Goal: Navigation & Orientation: Find specific page/section

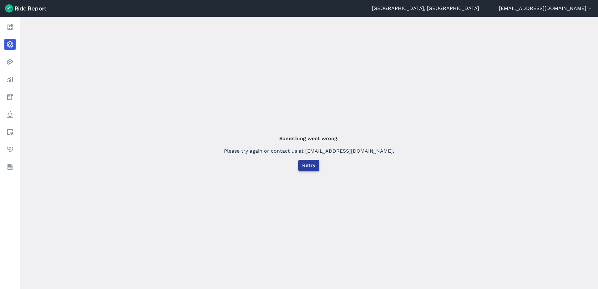
click at [313, 168] on span "Retry" at bounding box center [308, 166] width 13 height 8
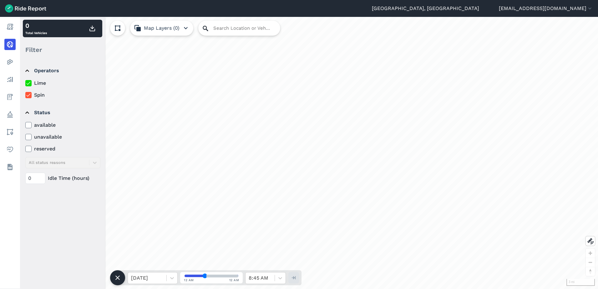
click at [208, 30] on icon at bounding box center [206, 29] width 8 height 8
click at [223, 26] on input "Search Location or Vehicles" at bounding box center [239, 28] width 82 height 15
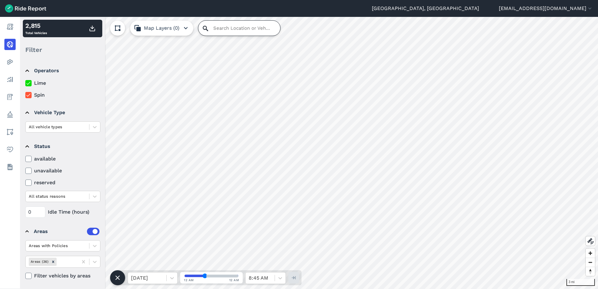
click at [221, 28] on input "Search Location or Vehicles" at bounding box center [239, 28] width 82 height 15
type input "humboldt & kewaunee"
